Goal: Find specific page/section: Find specific page/section

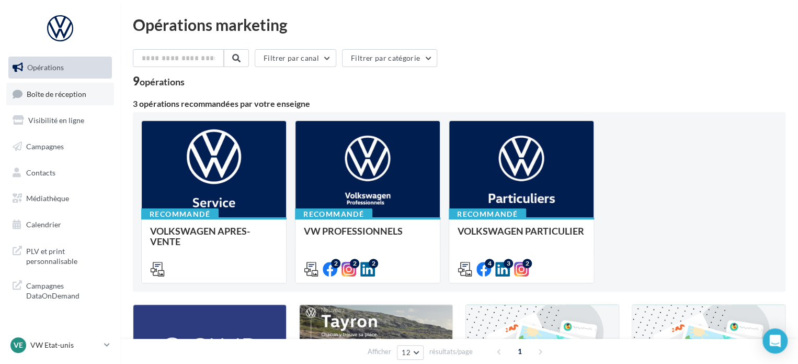
click at [80, 96] on span "Boîte de réception" at bounding box center [57, 93] width 60 height 9
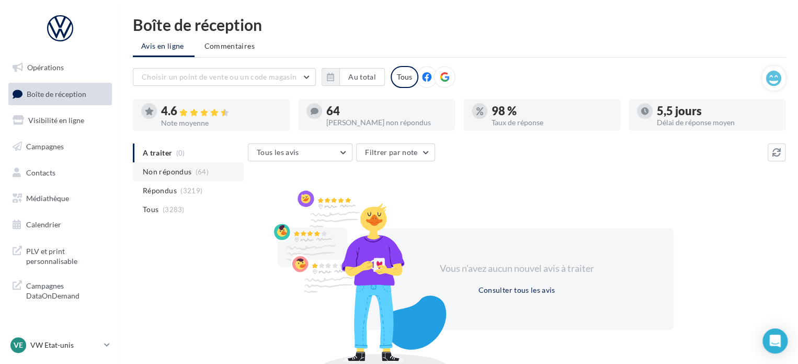
click at [166, 173] on span "Non répondus" at bounding box center [167, 171] width 49 height 10
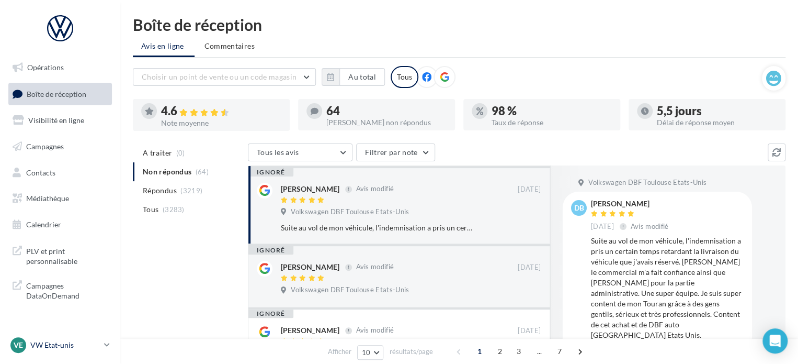
click at [101, 341] on link "VE VW Etat-unis vw-kear-31201" at bounding box center [60, 345] width 104 height 20
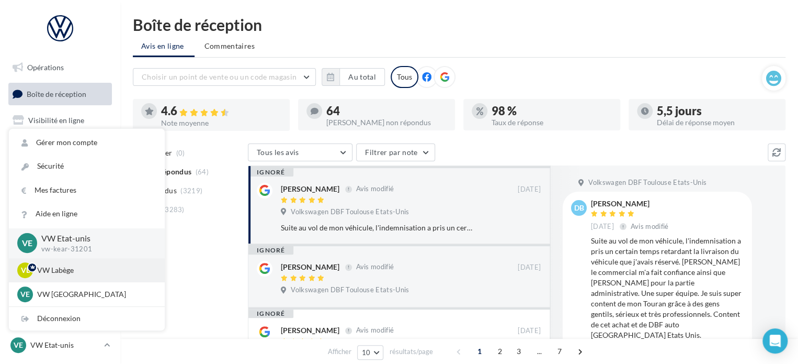
click at [67, 269] on p "VW Labège" at bounding box center [94, 270] width 115 height 10
